Goal: Task Accomplishment & Management: Manage account settings

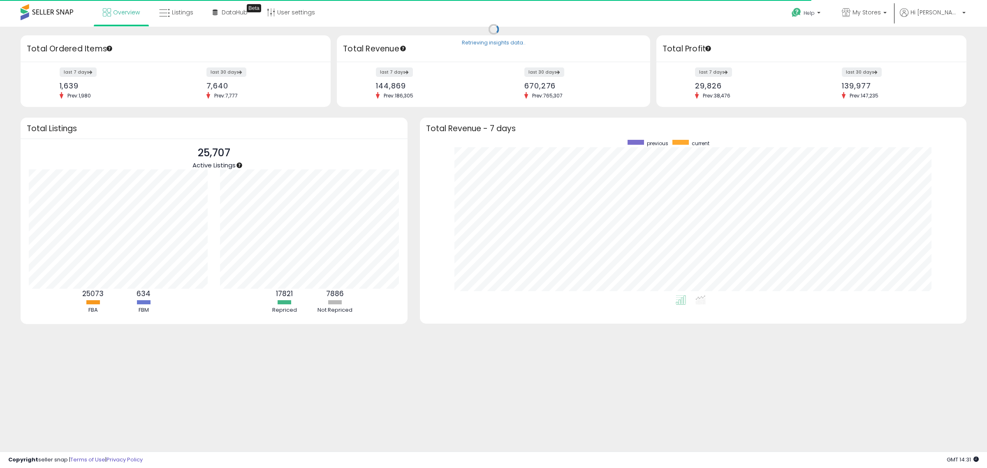
scroll to position [155, 530]
click at [123, 13] on span "Overview" at bounding box center [126, 12] width 27 height 8
click at [165, 18] on icon at bounding box center [164, 13] width 11 height 11
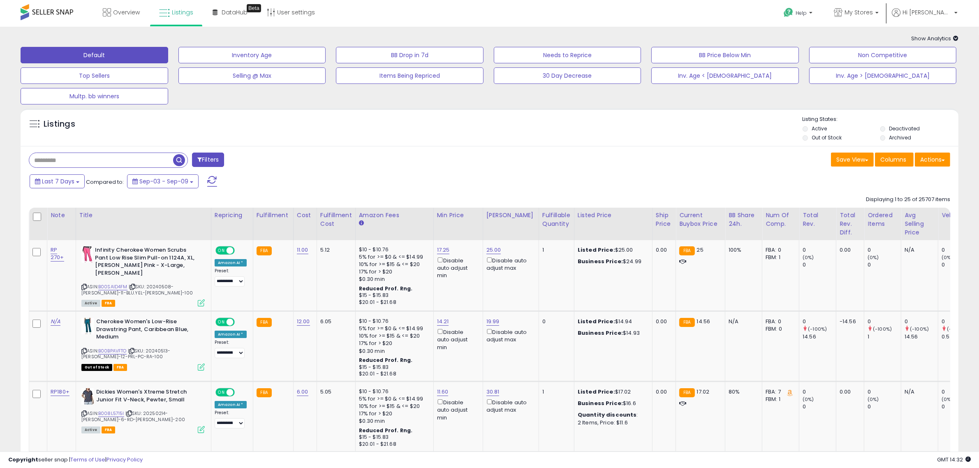
click at [112, 159] on input "text" at bounding box center [101, 160] width 144 height 14
paste input "**********"
type input "**********"
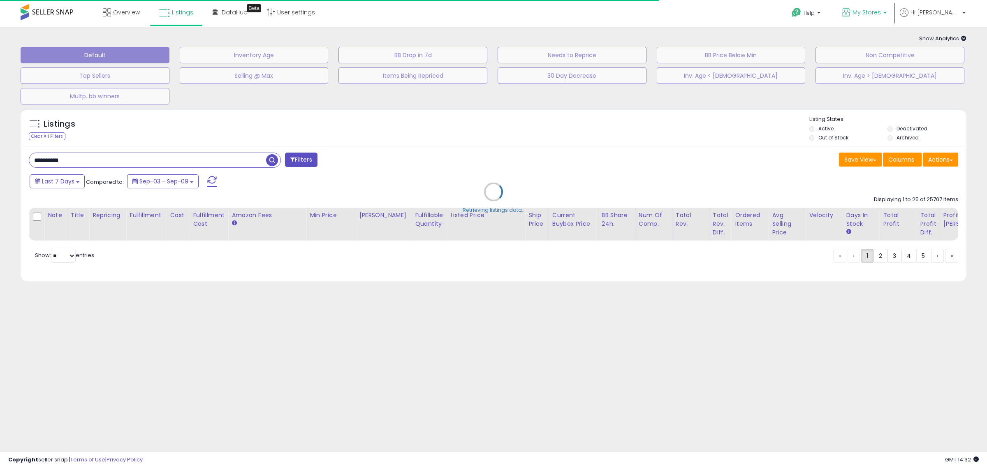
click at [880, 13] on span "My Stores" at bounding box center [866, 12] width 28 height 8
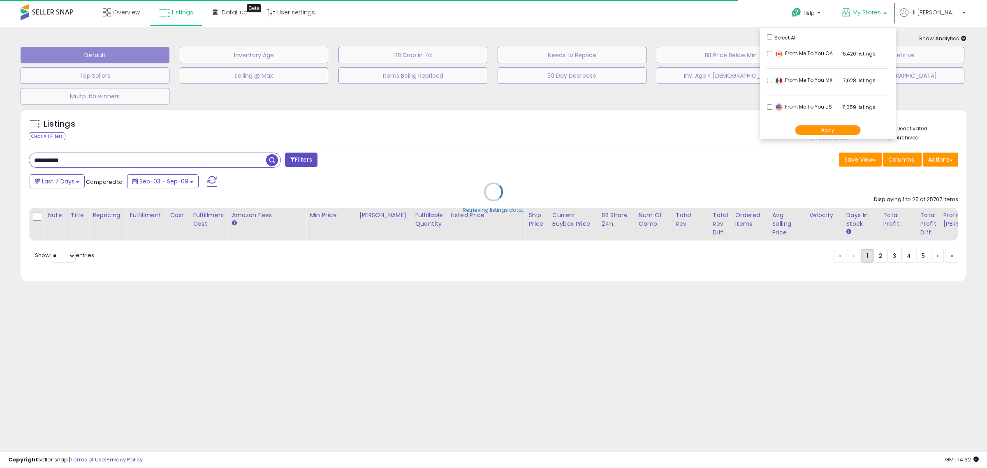
click at [880, 11] on span "My Stores" at bounding box center [866, 12] width 28 height 8
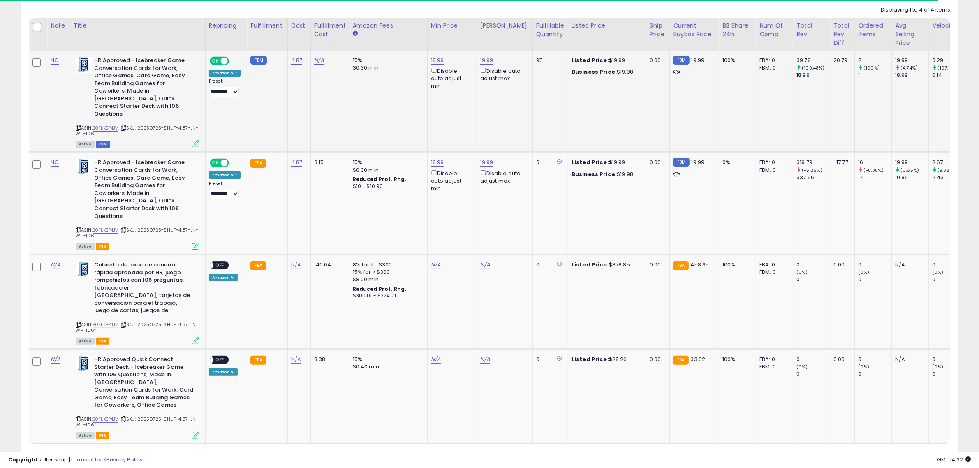
scroll to position [87, 0]
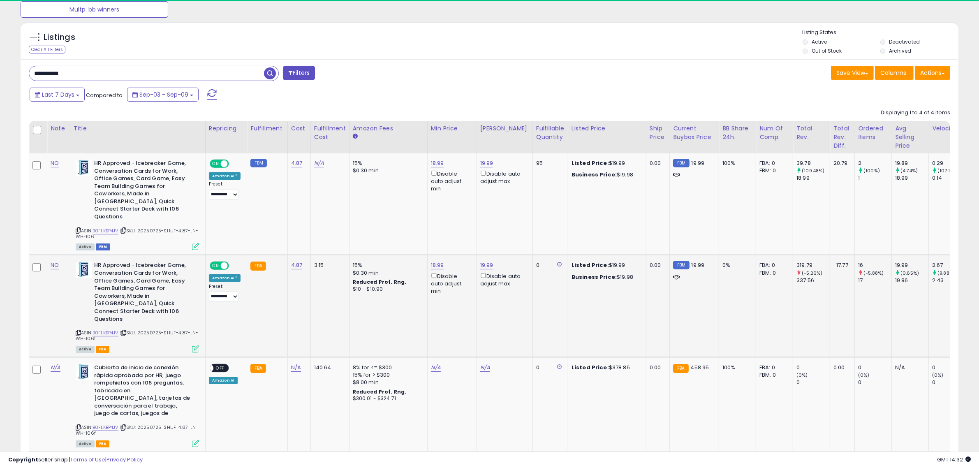
click at [221, 262] on span at bounding box center [224, 265] width 7 height 7
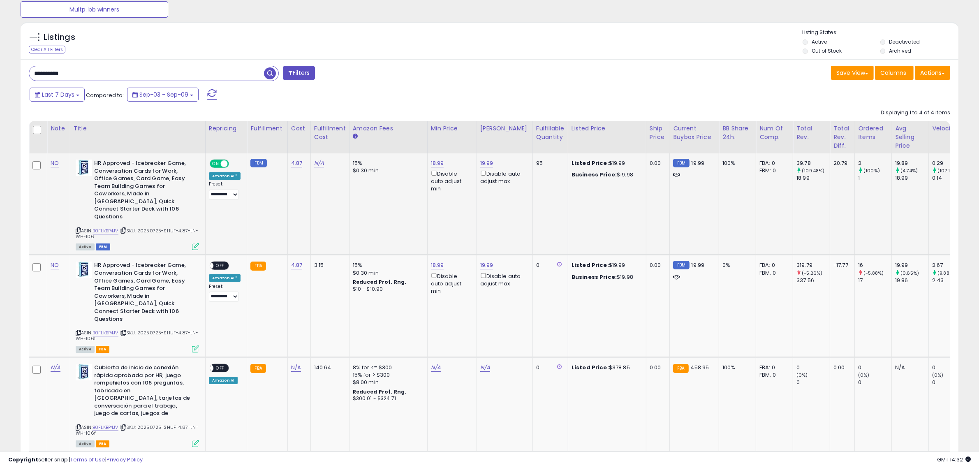
click at [218, 160] on span "ON" at bounding box center [215, 163] width 10 height 7
click at [437, 162] on link "18.99" at bounding box center [437, 163] width 13 height 8
drag, startPoint x: 406, startPoint y: 138, endPoint x: 355, endPoint y: 133, distance: 51.7
click at [355, 133] on table "Note Title" at bounding box center [631, 334] width 1204 height 426
type input "*****"
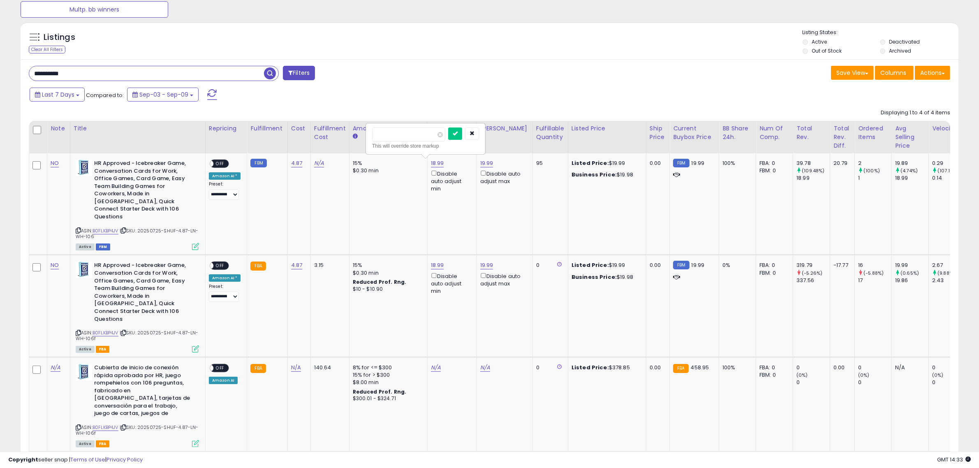
click button "submit" at bounding box center [455, 133] width 14 height 12
click at [434, 261] on link "18.99" at bounding box center [437, 265] width 13 height 8
drag, startPoint x: 427, startPoint y: 218, endPoint x: 358, endPoint y: 221, distance: 69.1
click at [358, 221] on tbody "NO HR Approved - Icebreaker Game, Conversation Cards for Work, Office Games, Ca…" at bounding box center [630, 349] width 1203 height 393
type input "*****"
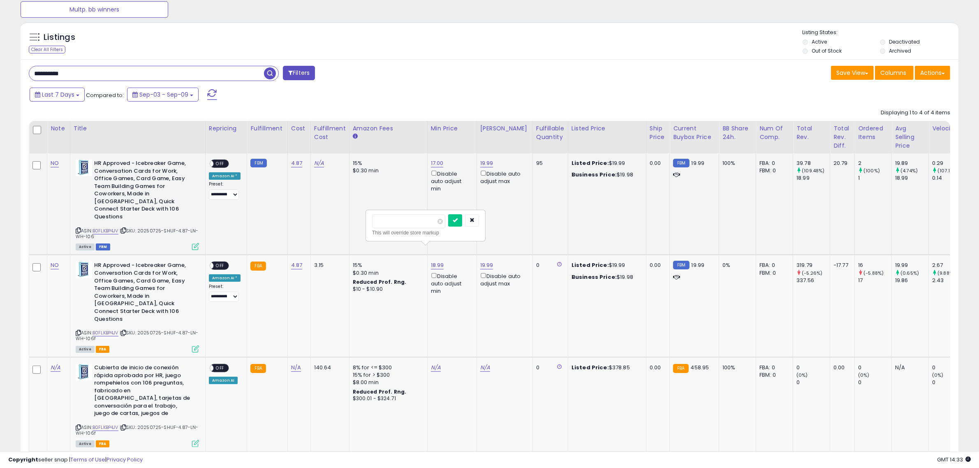
click button "submit" at bounding box center [455, 220] width 14 height 12
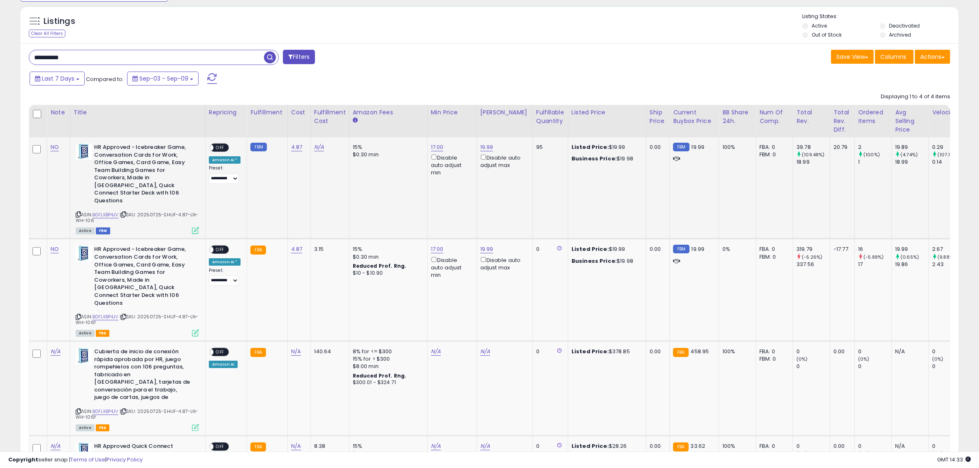
scroll to position [51, 0]
